Goal: Task Accomplishment & Management: Use online tool/utility

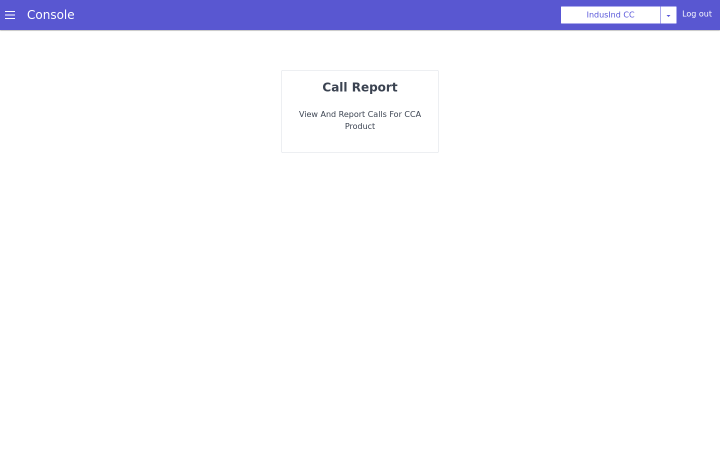
click at [366, 117] on p "View and report calls for CCA Product" at bounding box center [360, 121] width 140 height 24
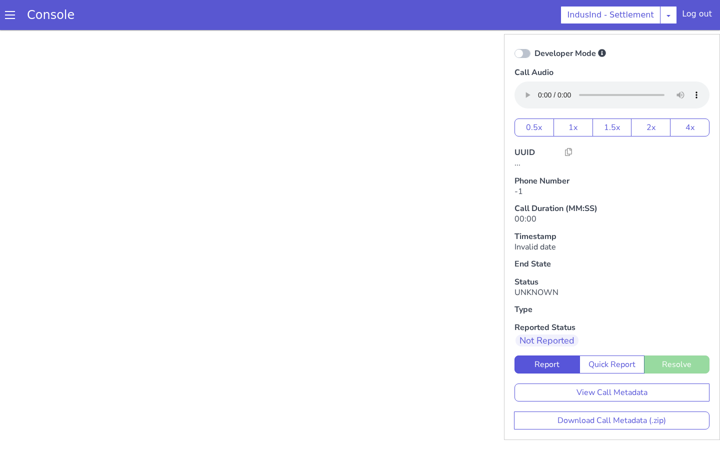
click at [191, 212] on div at bounding box center [257, 227] width 507 height 378
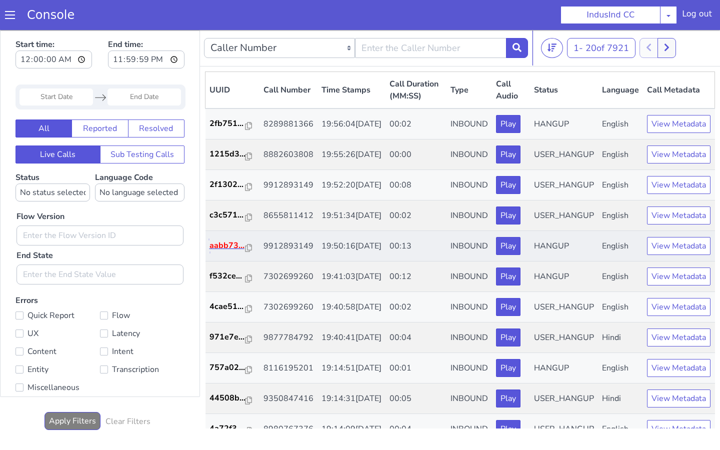
click at [226, 252] on p "aabb73..." at bounding box center [228, 246] width 36 height 12
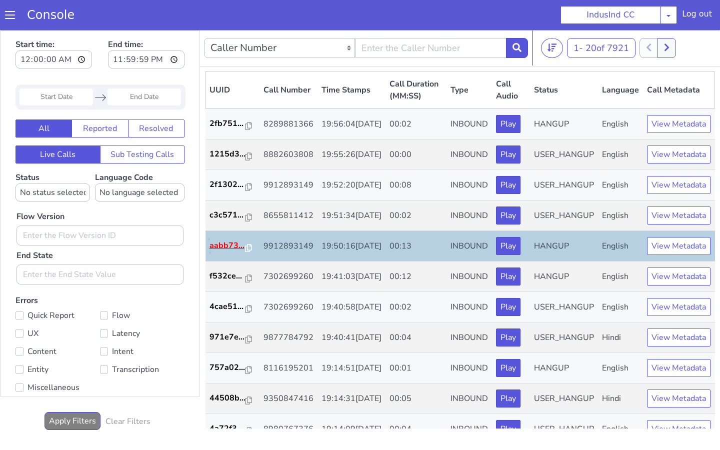
click at [226, 252] on p "aabb73..." at bounding box center [228, 246] width 36 height 12
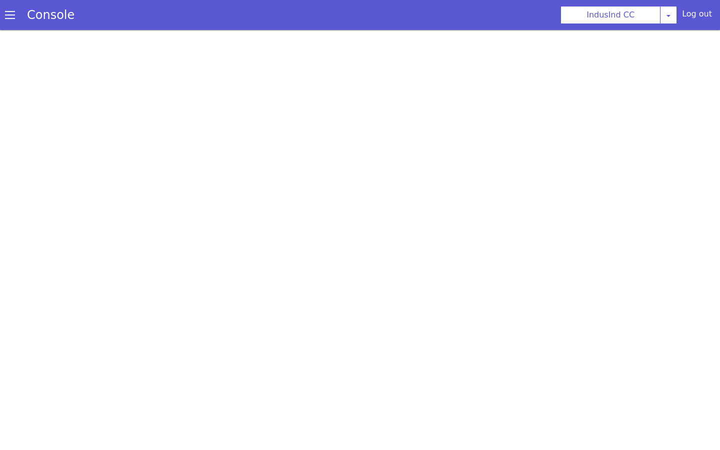
scroll to position [3, 0]
